Goal: Register for event/course

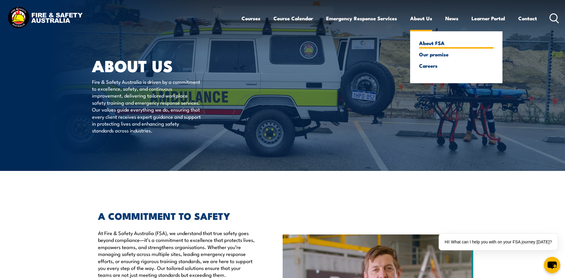
click at [430, 46] on link "About FSA" at bounding box center [456, 42] width 74 height 5
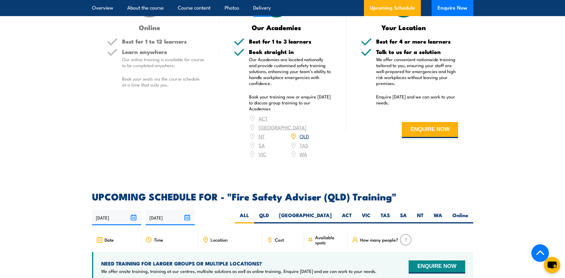
scroll to position [790, 0]
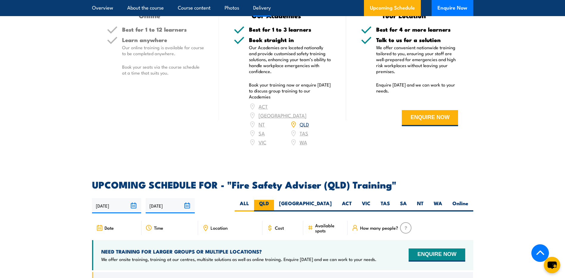
click at [274, 211] on label "QLD" at bounding box center [264, 206] width 20 height 12
click at [273, 203] on input "QLD" at bounding box center [271, 202] width 4 height 4
radio input "true"
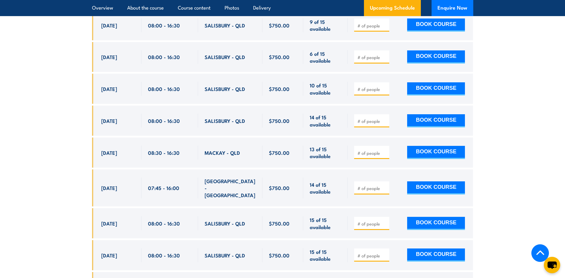
scroll to position [1056, 0]
